Goal: Task Accomplishment & Management: Manage account settings

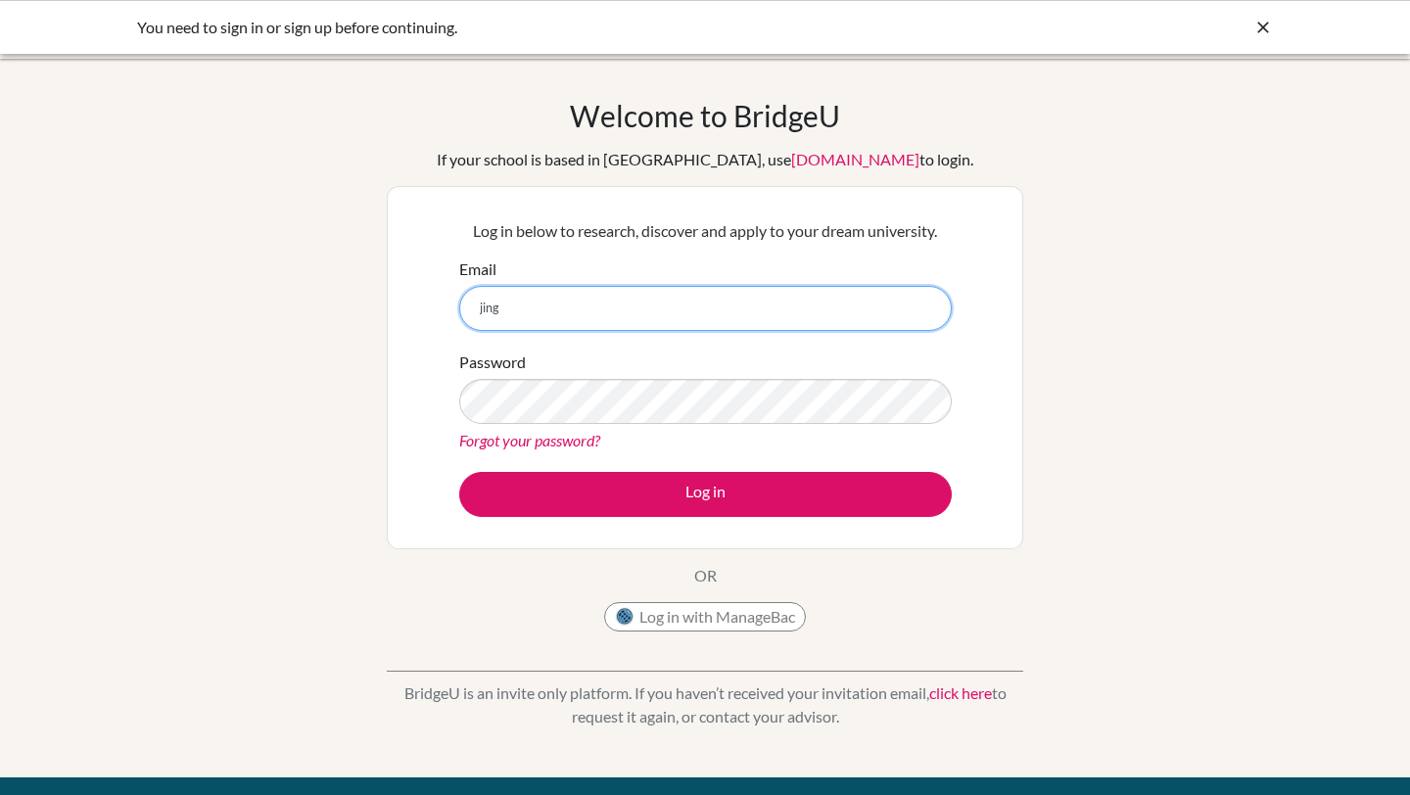
type input "[EMAIL_ADDRESS][DOMAIN_NAME]"
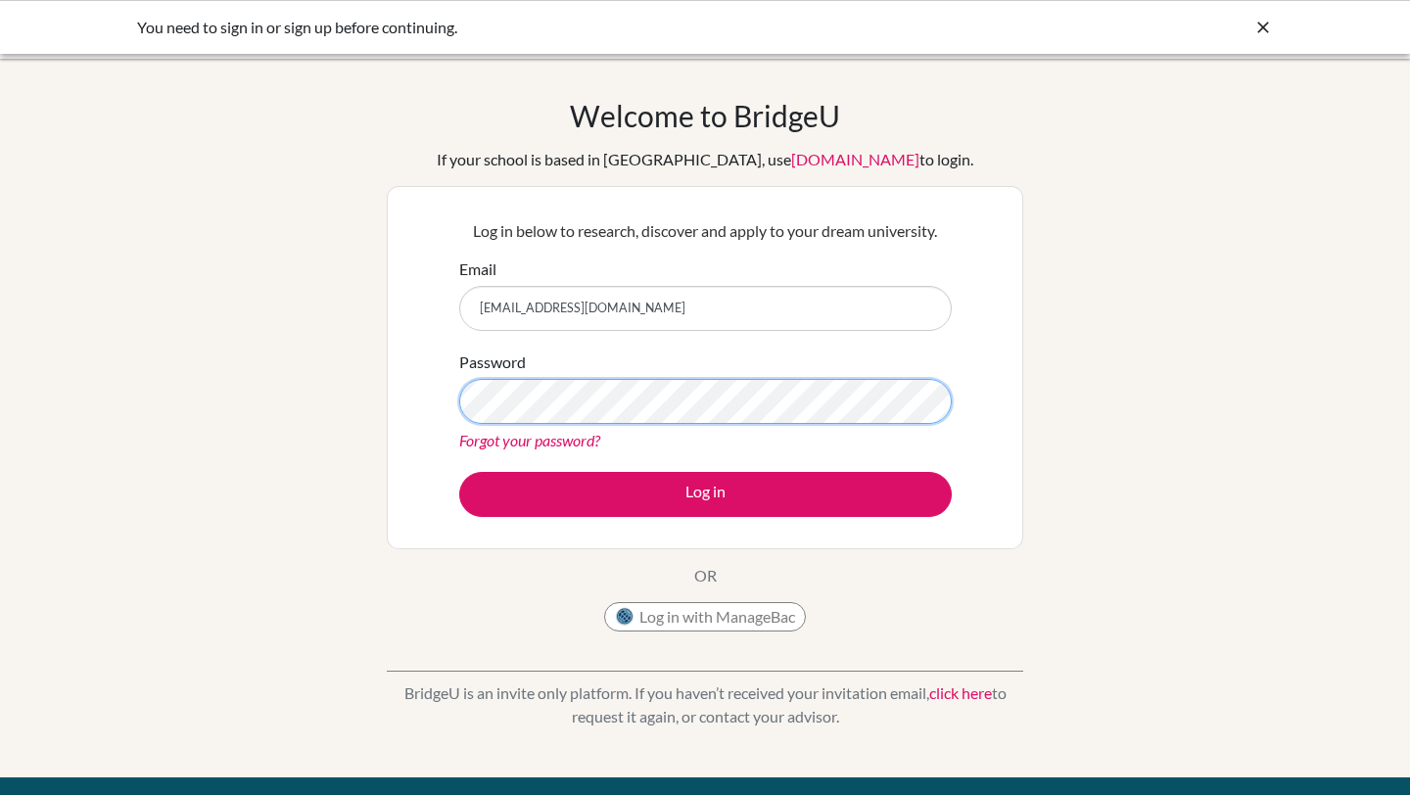
click at [459, 472] on button "Log in" at bounding box center [705, 494] width 493 height 45
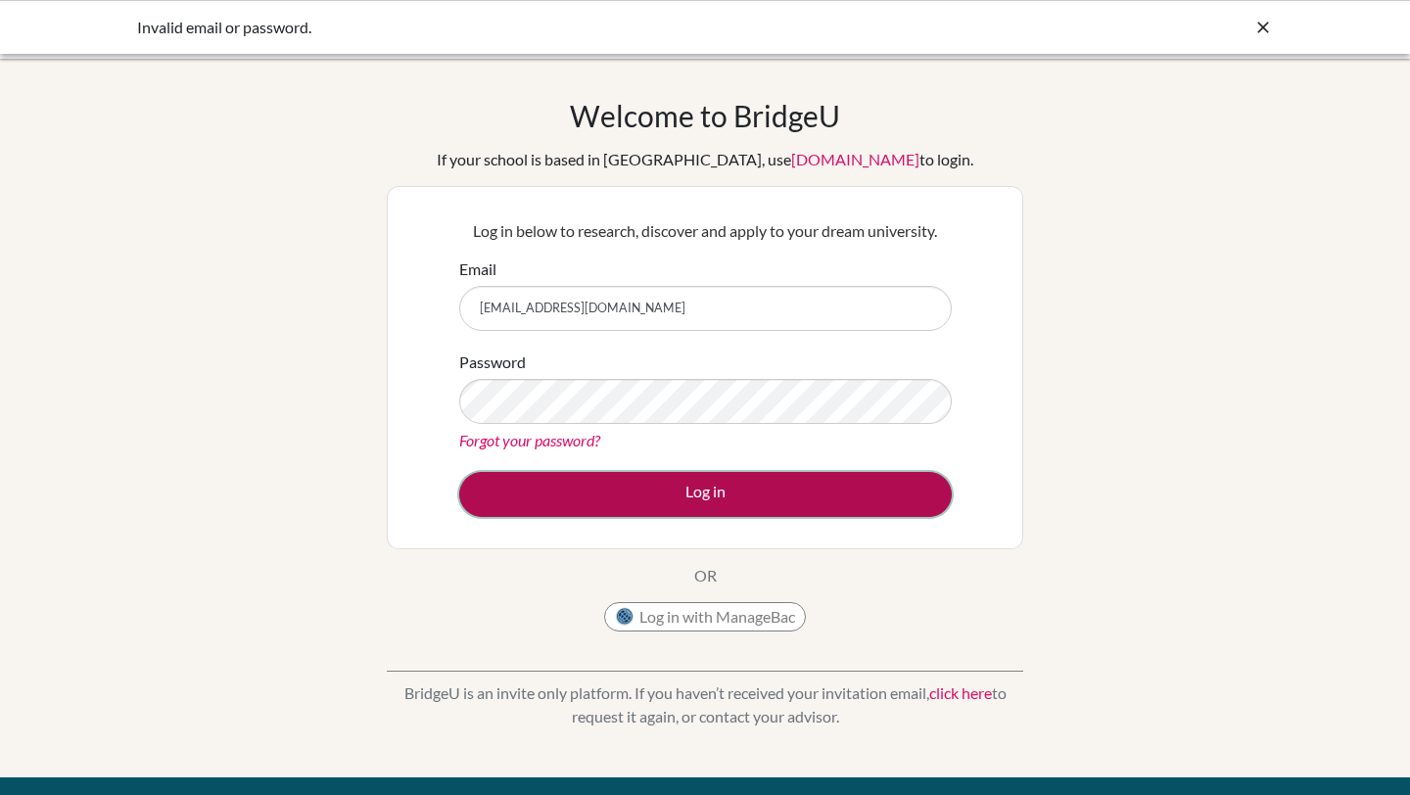
click at [652, 493] on button "Log in" at bounding box center [705, 494] width 493 height 45
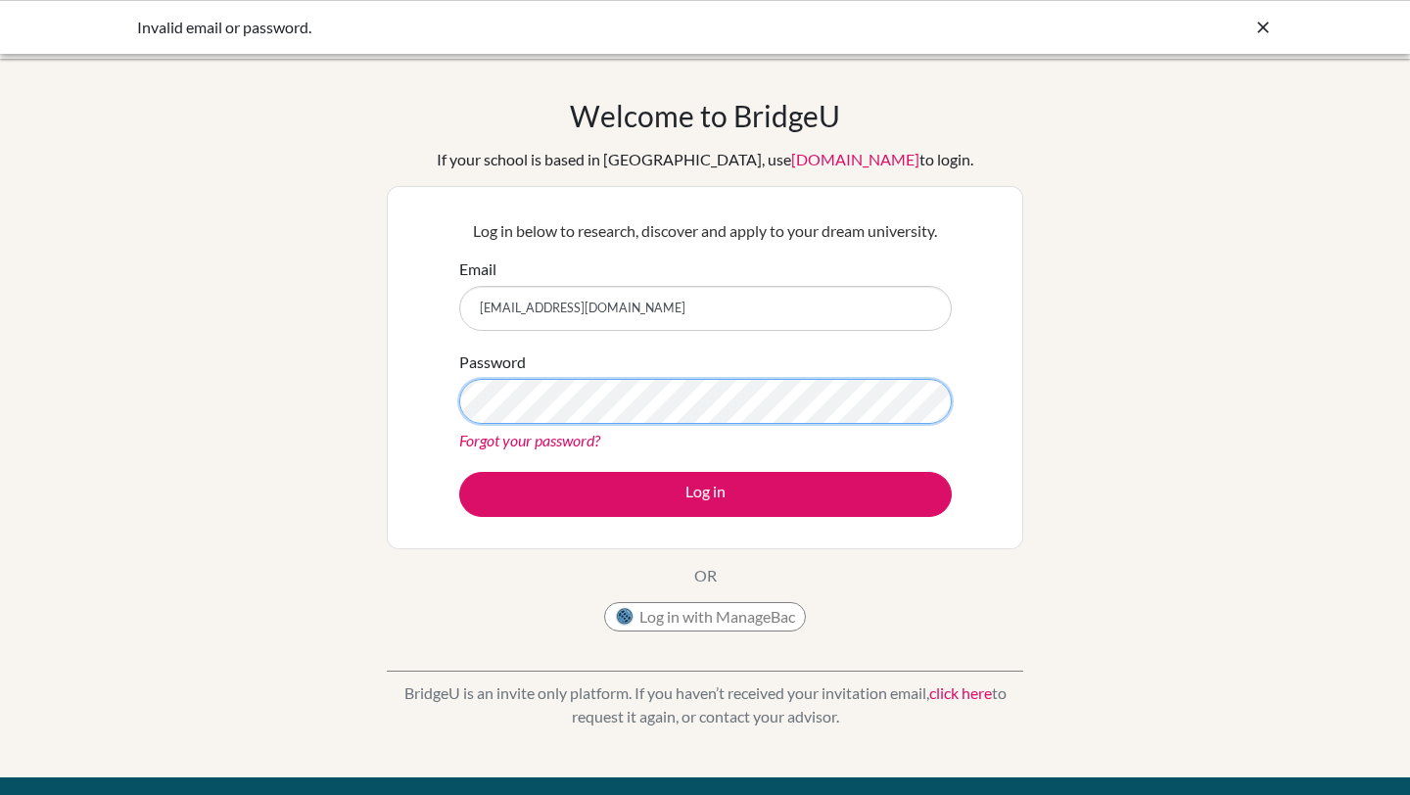
click at [459, 472] on button "Log in" at bounding box center [705, 494] width 493 height 45
